Goal: Transaction & Acquisition: Book appointment/travel/reservation

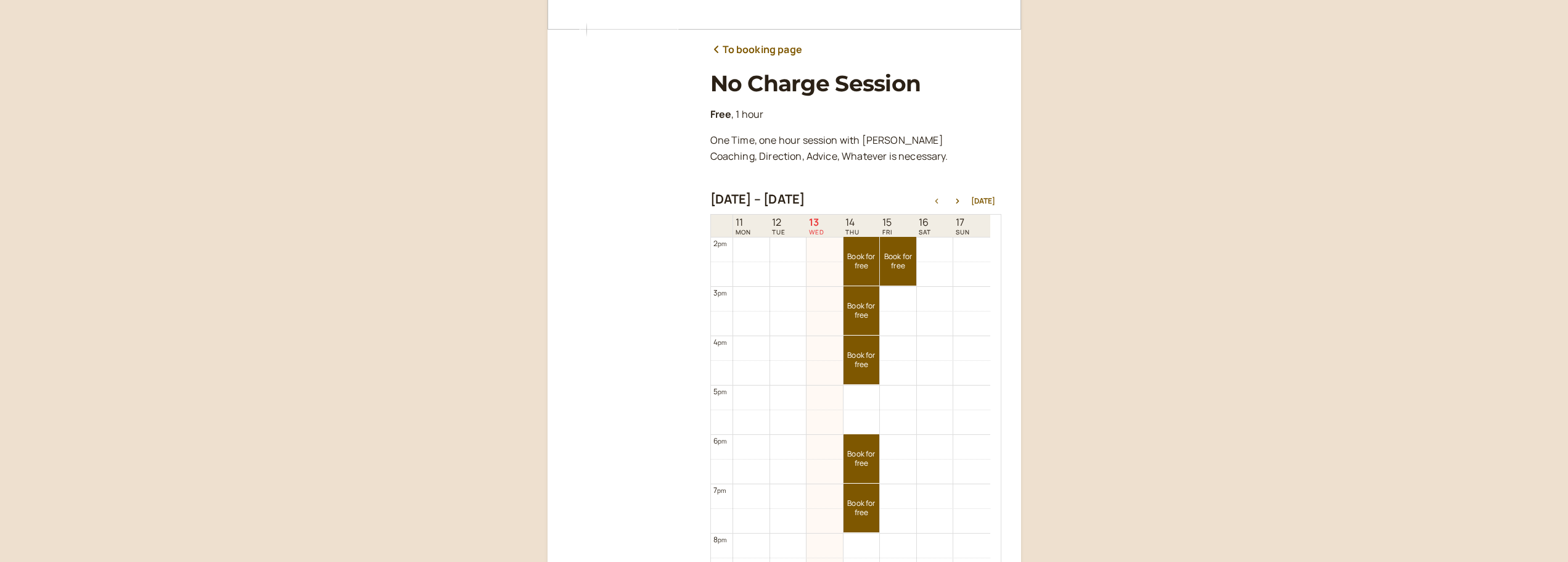
scroll to position [505, 0]
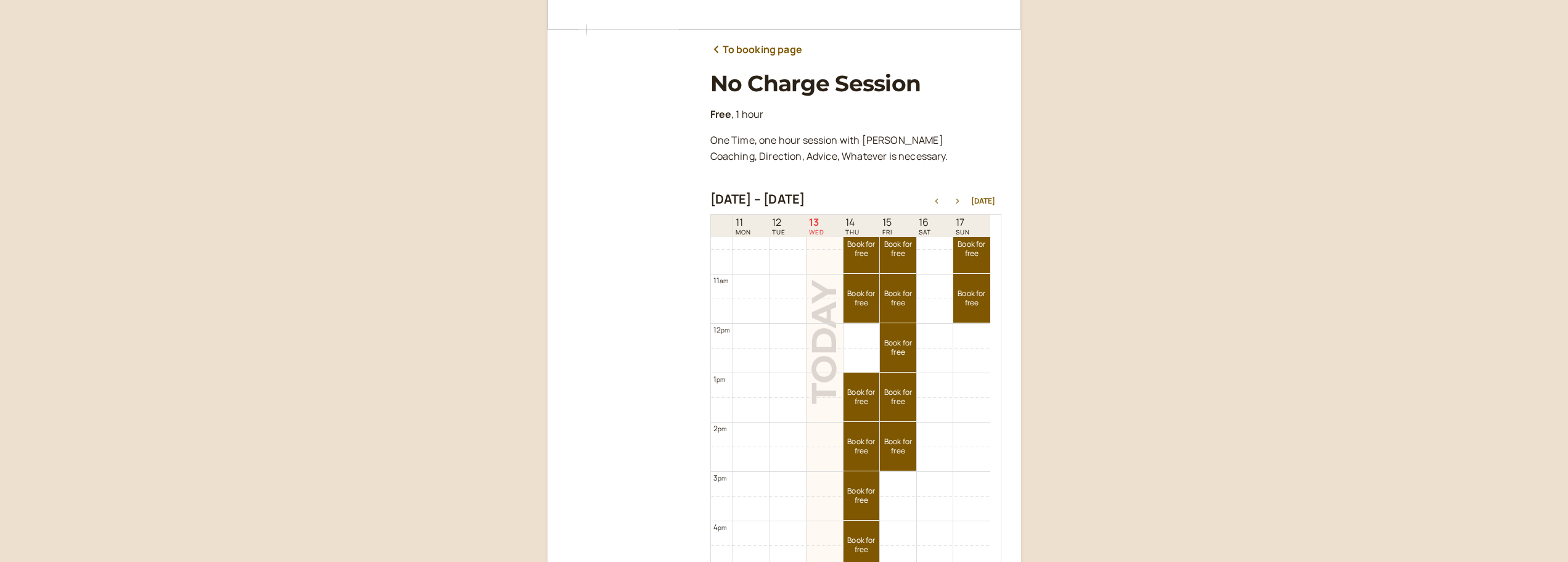
click at [962, 201] on icon "button" at bounding box center [957, 200] width 15 height 5
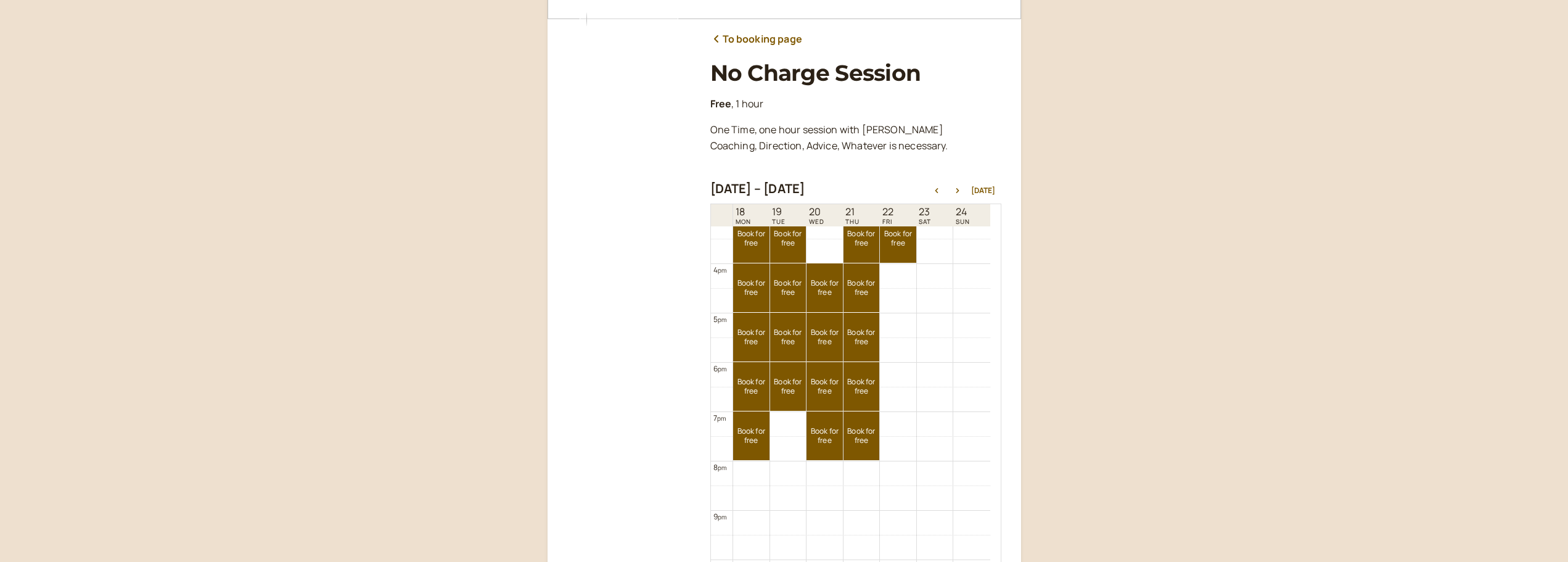
scroll to position [131, 0]
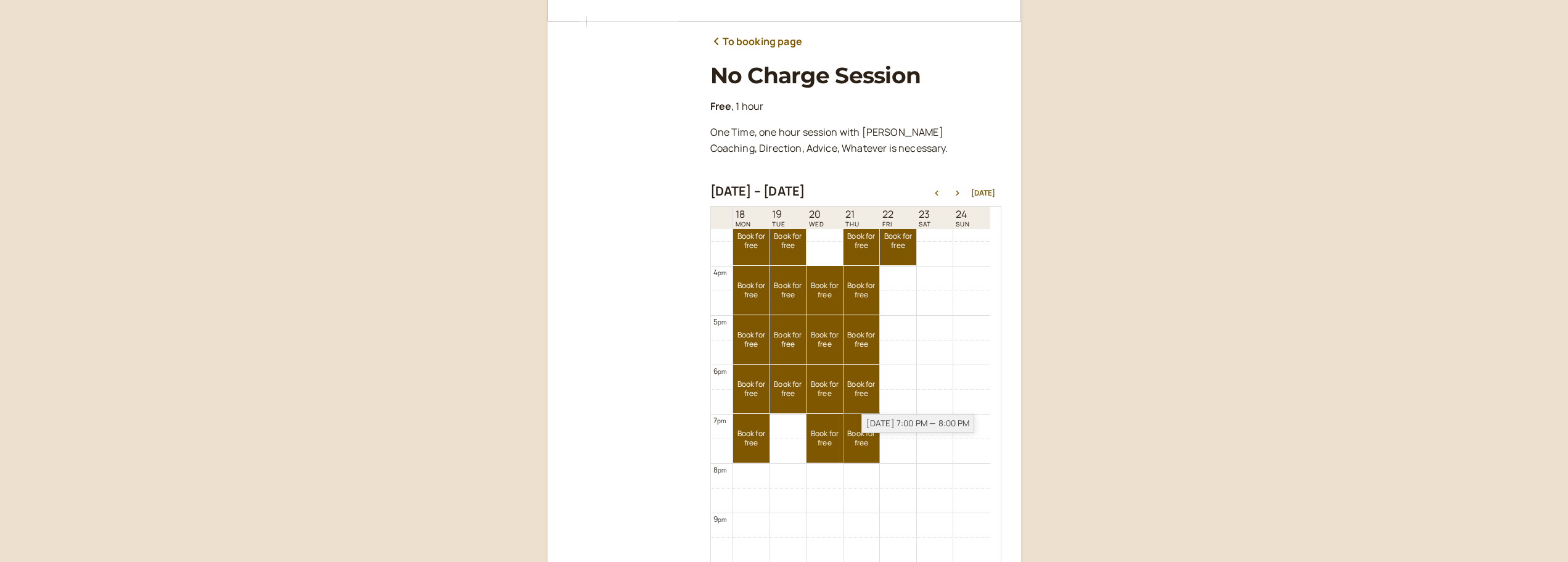
click at [857, 432] on link "Book for free free" at bounding box center [861, 438] width 36 height 49
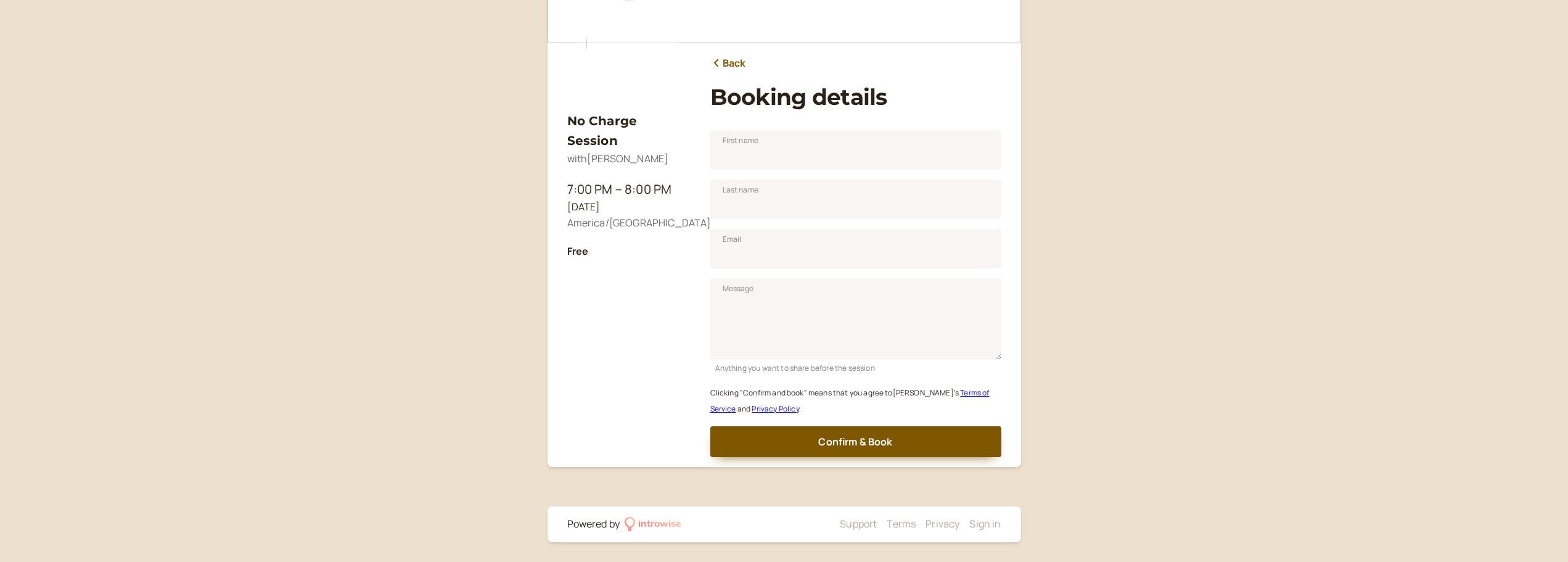
scroll to position [109, 0]
click at [745, 150] on input "First name" at bounding box center [856, 150] width 291 height 39
type input "[PERSON_NAME]"
click at [782, 201] on input "Last name" at bounding box center [856, 199] width 291 height 39
type input "Clay"
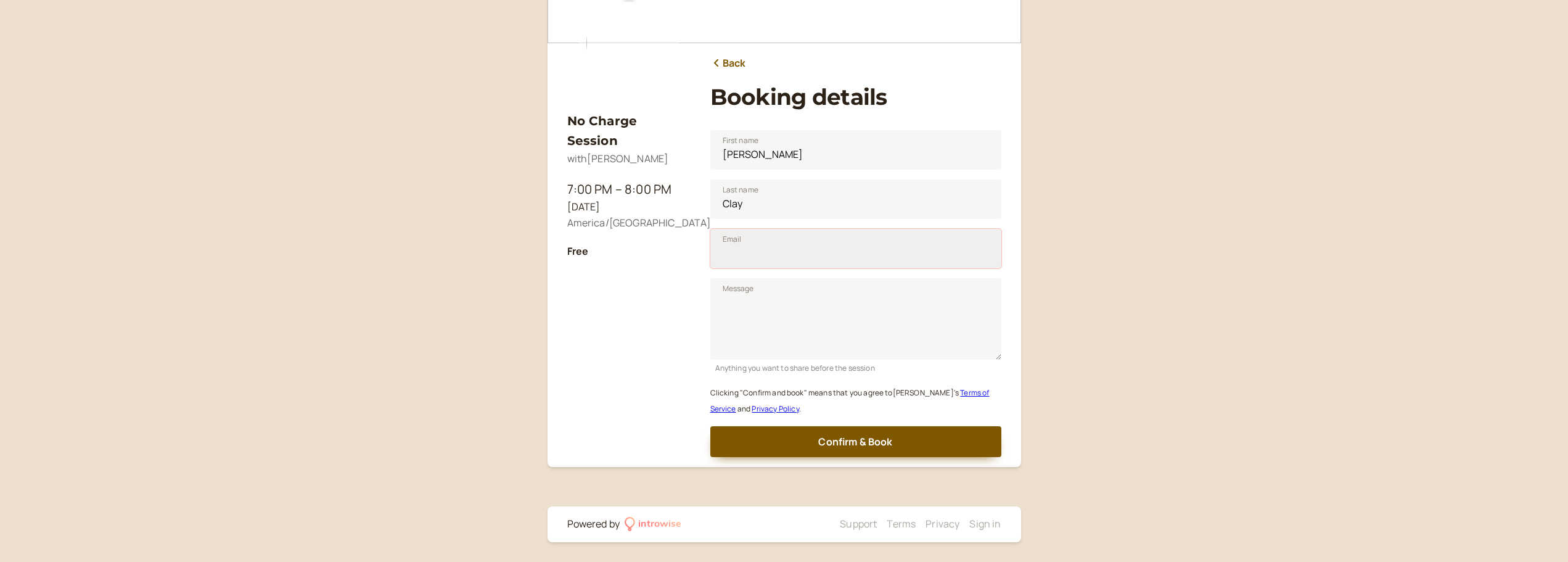
click at [772, 253] on input "Email" at bounding box center [856, 248] width 291 height 39
type input "[EMAIL_ADDRESS][DOMAIN_NAME]"
click at [761, 302] on textarea "Message" at bounding box center [856, 318] width 291 height 81
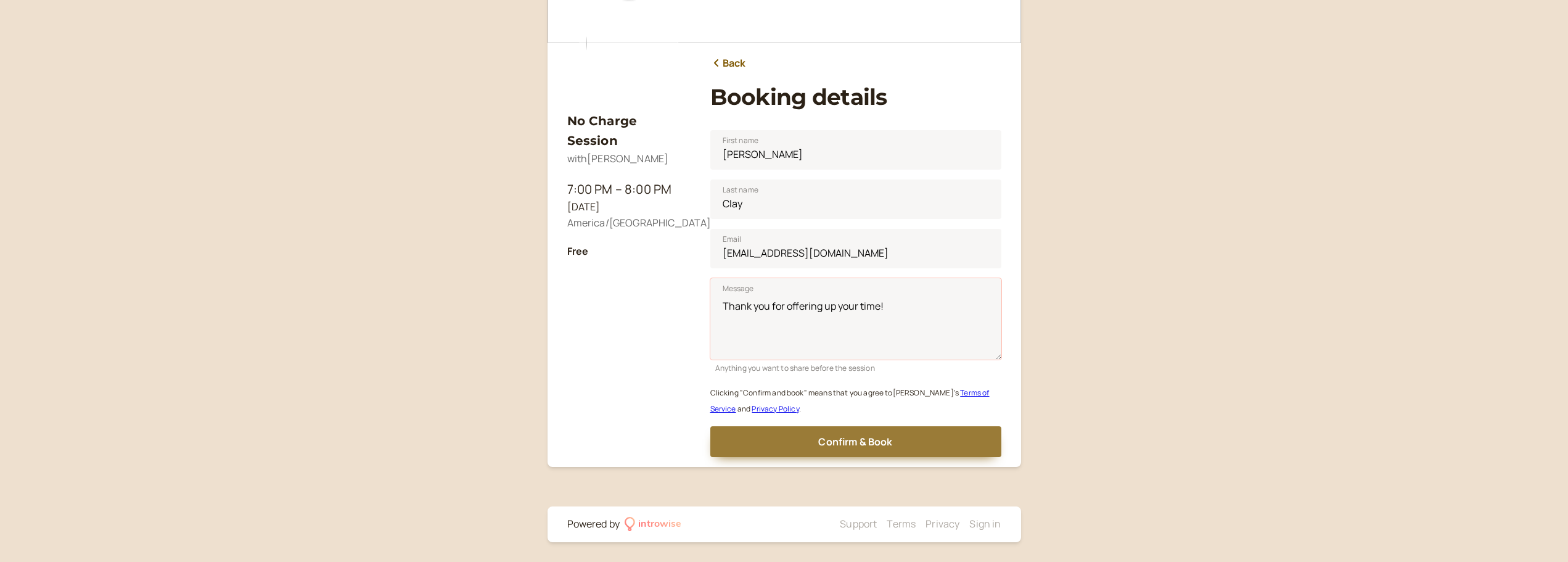
type textarea "Thank you for offering up your time!"
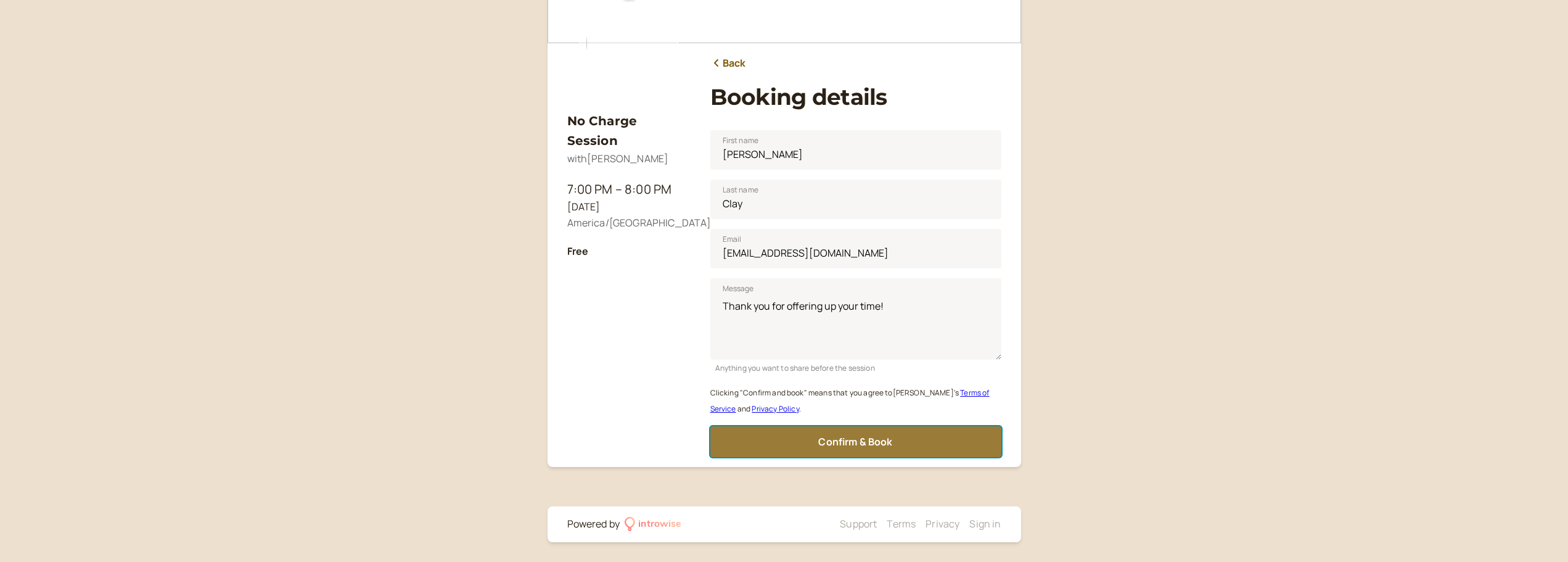
click at [878, 441] on span "Confirm & Book" at bounding box center [855, 442] width 74 height 14
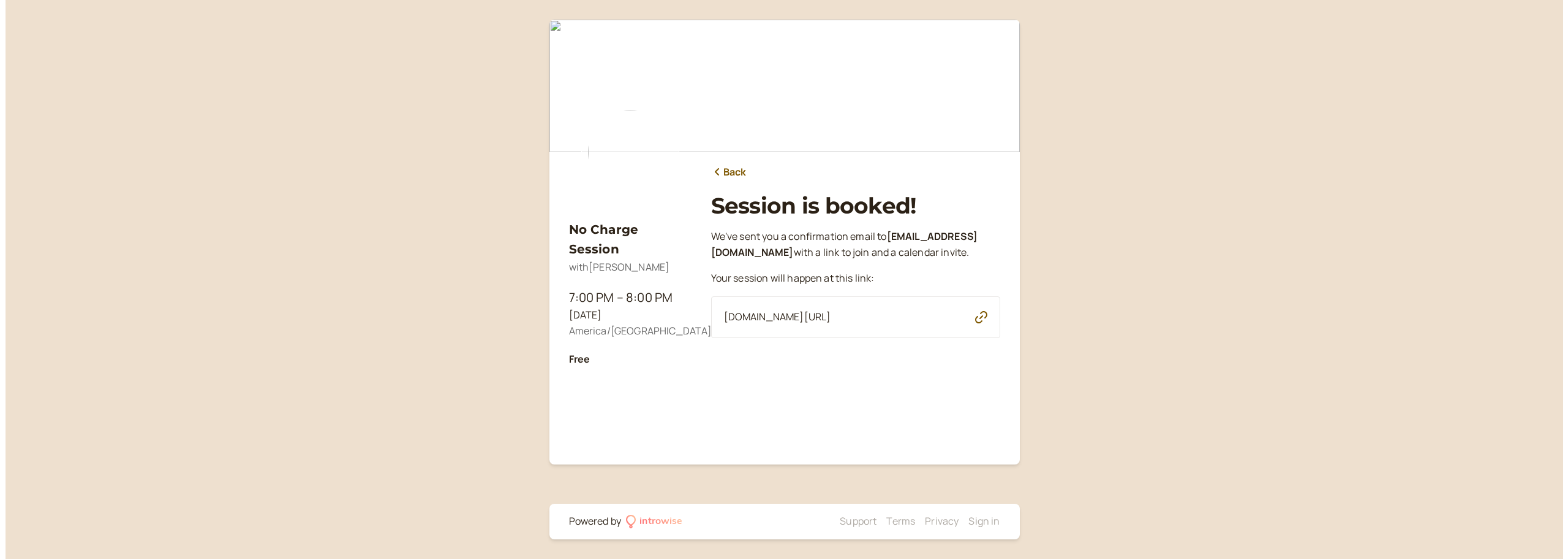
scroll to position [0, 0]
